Goal: Information Seeking & Learning: Learn about a topic

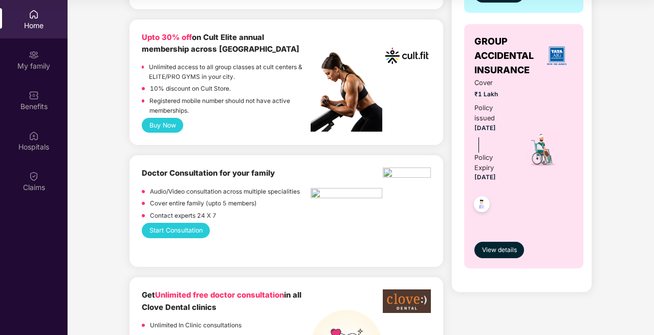
scroll to position [409, 0]
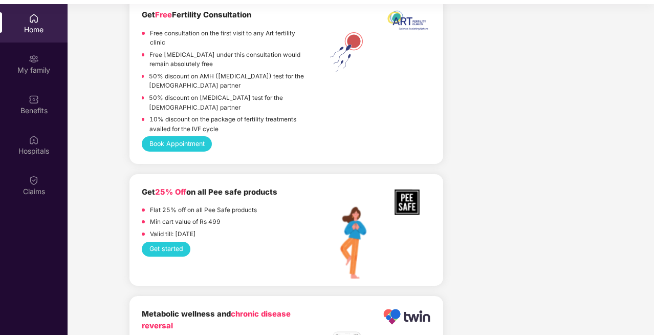
scroll to position [57, 0]
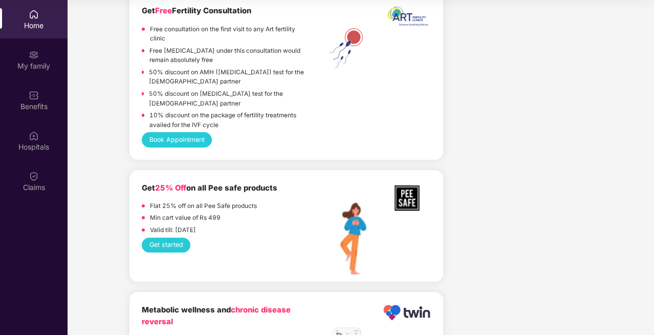
drag, startPoint x: 653, startPoint y: 157, endPoint x: 655, endPoint y: 203, distance: 46.6
click at [654, 203] on html "Get Pazcare mobile app for all your employee benefits need Download Now Get Hel…" at bounding box center [327, 110] width 654 height 335
drag, startPoint x: 652, startPoint y: 164, endPoint x: 655, endPoint y: 223, distance: 59.4
click at [654, 223] on html "Get Pazcare mobile app for all your employee benefits need Download Now Get Hel…" at bounding box center [327, 110] width 654 height 335
click at [231, 269] on div "Get 25% Off on all Pee safe products Flat 25% off on all Pee Safe products Min …" at bounding box center [286, 225] width 289 height 87
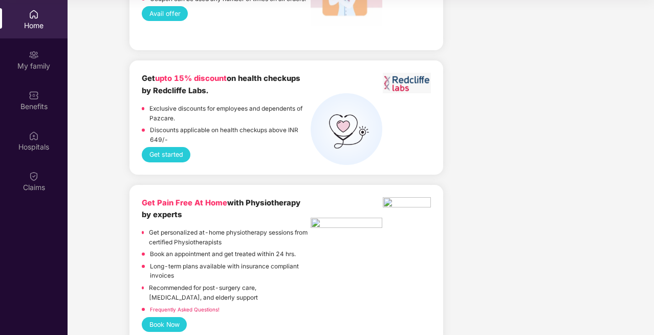
scroll to position [2756, 0]
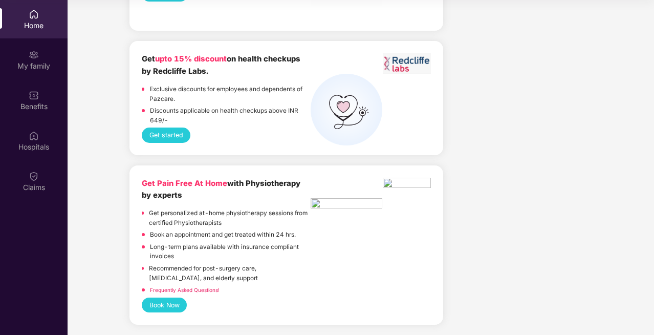
drag, startPoint x: 652, startPoint y: 302, endPoint x: 649, endPoint y: 229, distance: 73.3
click at [37, 65] on div "My family" at bounding box center [34, 66] width 68 height 10
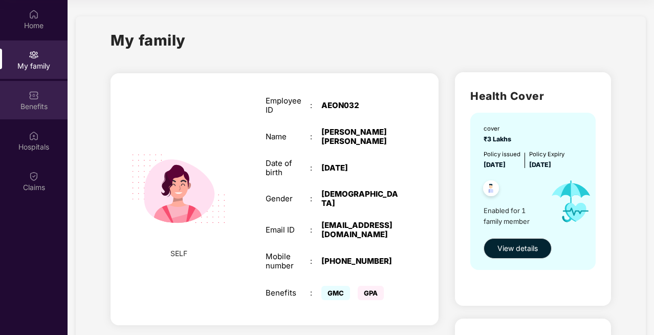
click at [34, 109] on div "Benefits" at bounding box center [34, 106] width 68 height 10
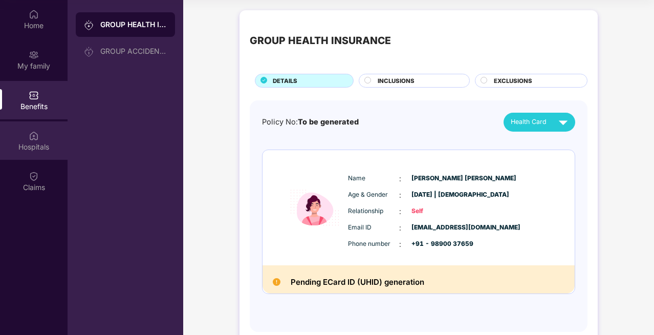
click at [32, 148] on div "Hospitals" at bounding box center [34, 147] width 68 height 10
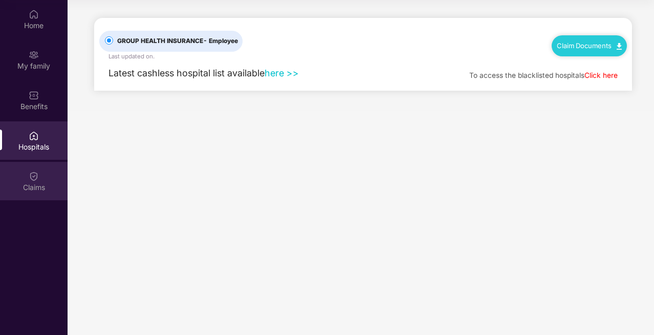
click at [31, 177] on img at bounding box center [34, 176] width 10 height 10
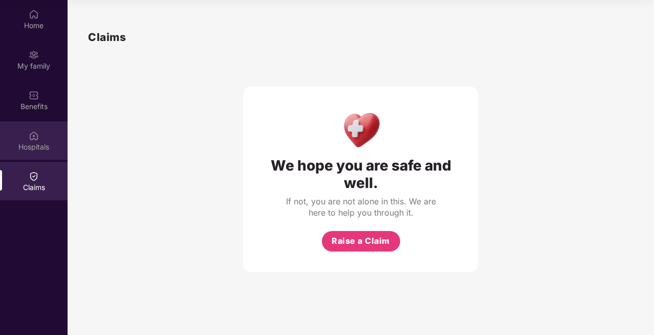
click at [35, 151] on div "Hospitals" at bounding box center [34, 147] width 68 height 10
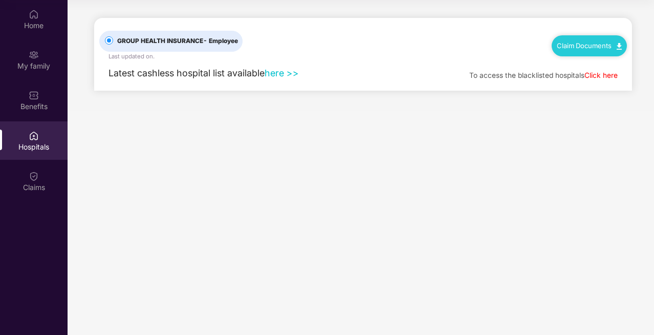
click at [274, 73] on link "here >>" at bounding box center [282, 73] width 34 height 11
click at [35, 28] on div "Home" at bounding box center [34, 25] width 68 height 10
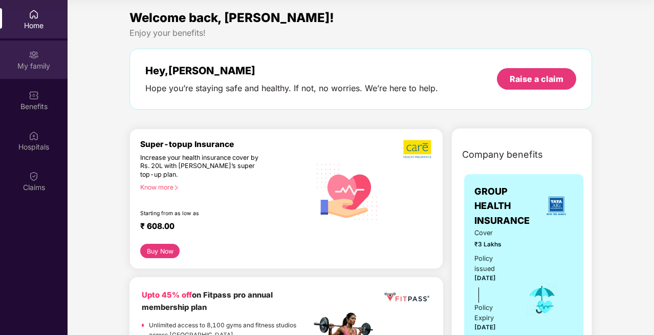
click at [37, 62] on div "My family" at bounding box center [34, 66] width 68 height 10
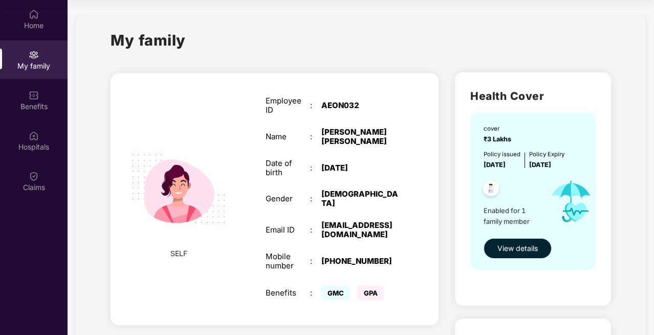
click at [515, 247] on span "View details" at bounding box center [517, 248] width 40 height 11
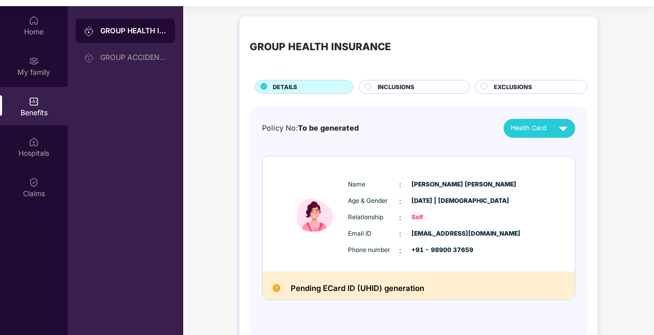
scroll to position [57, 0]
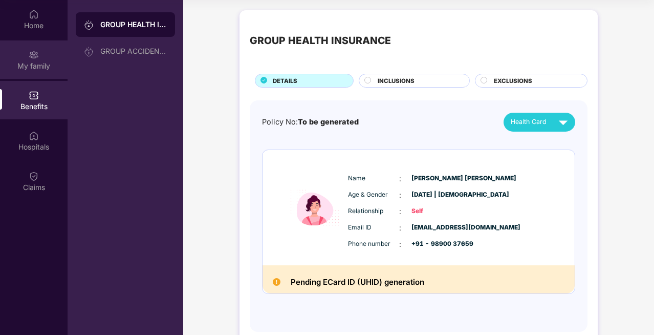
click at [35, 64] on div "My family" at bounding box center [34, 66] width 68 height 10
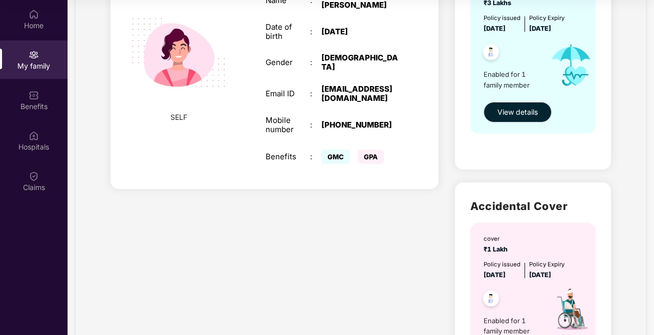
scroll to position [33, 0]
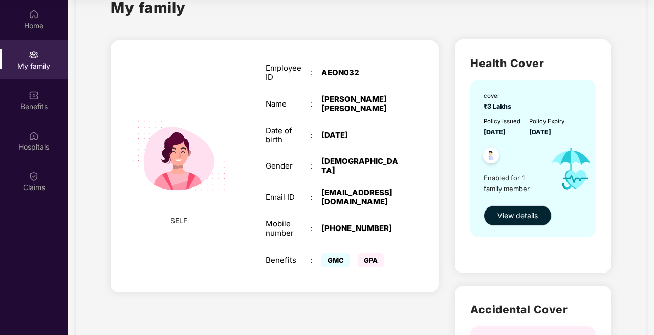
click at [519, 219] on span "View details" at bounding box center [517, 215] width 40 height 11
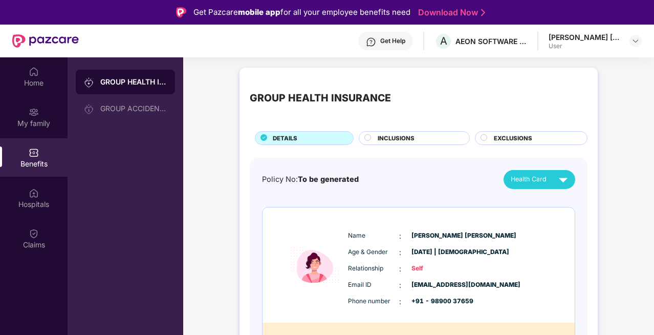
click at [385, 36] on div "Get Help" at bounding box center [385, 41] width 55 height 18
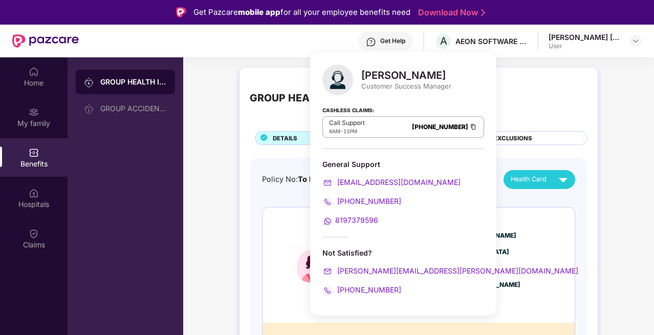
click at [217, 201] on div "GROUP HEALTH INSURANCE DETAILS INCLUSIONS EXCLUSIONS Policy No: To be generated…" at bounding box center [418, 238] width 471 height 352
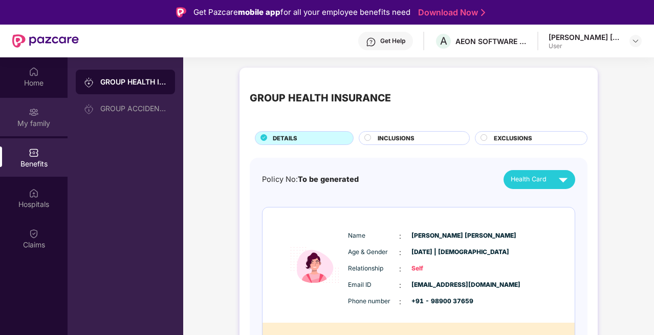
click at [48, 123] on div "My family" at bounding box center [34, 123] width 68 height 10
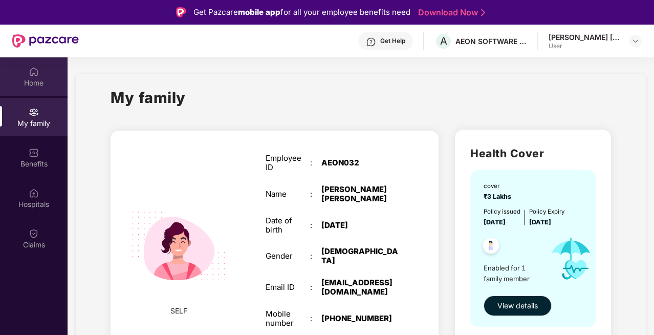
click at [34, 83] on div "Home" at bounding box center [34, 83] width 68 height 10
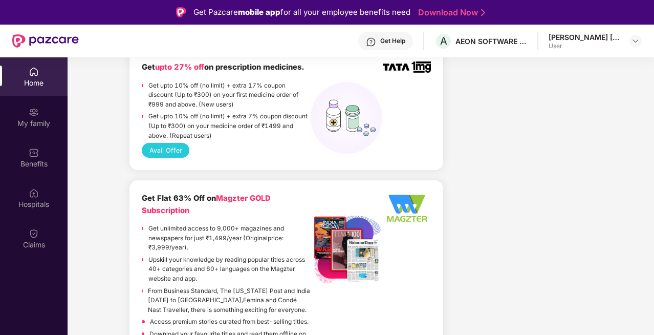
scroll to position [819, 0]
